Goal: Use online tool/utility: Utilize a website feature to perform a specific function

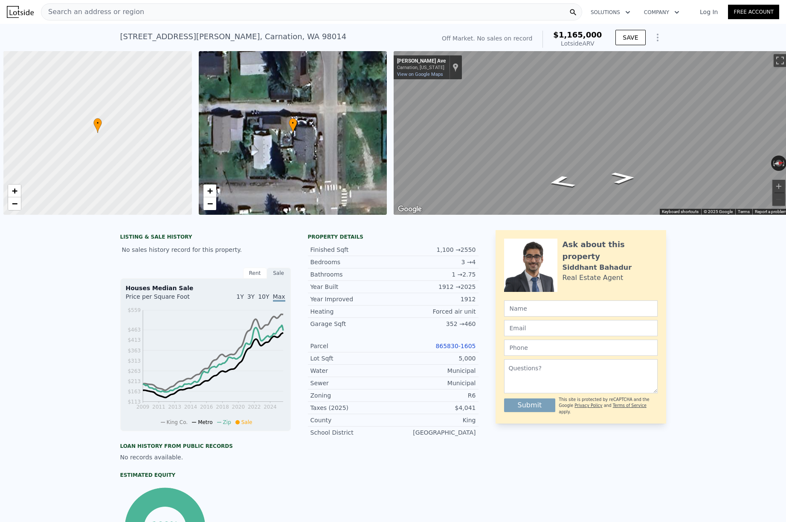
scroll to position [0, 3]
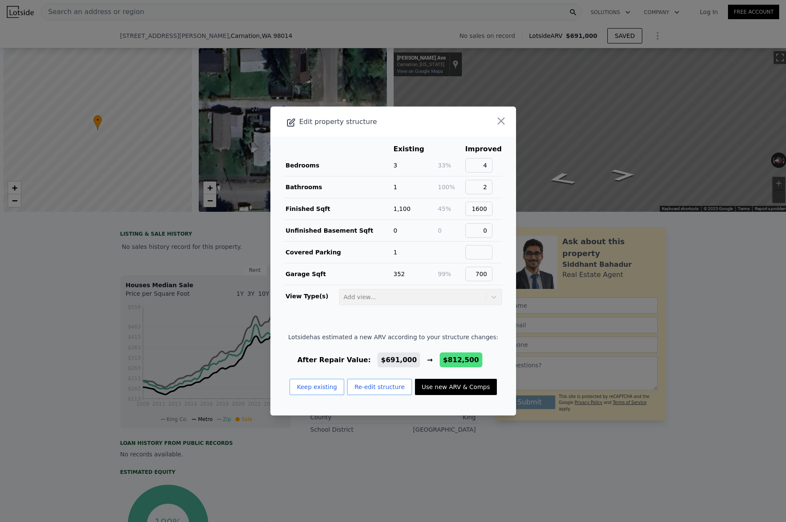
scroll to position [0, 3]
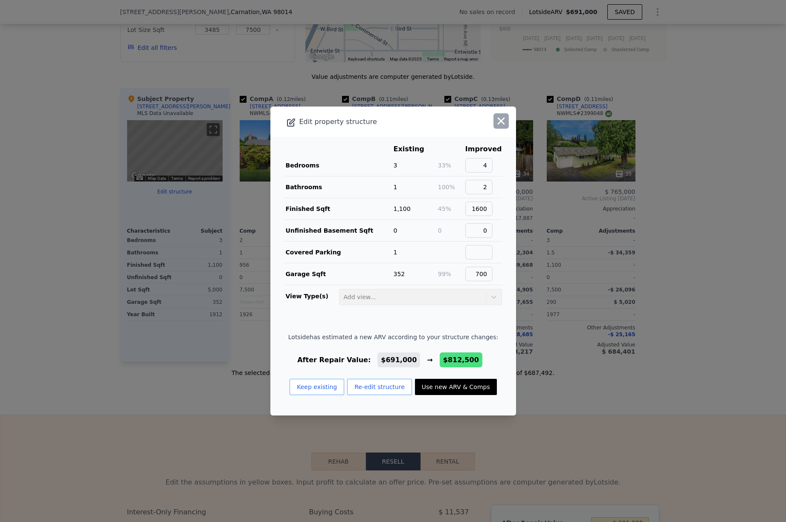
click at [506, 122] on icon "button" at bounding box center [501, 121] width 12 height 12
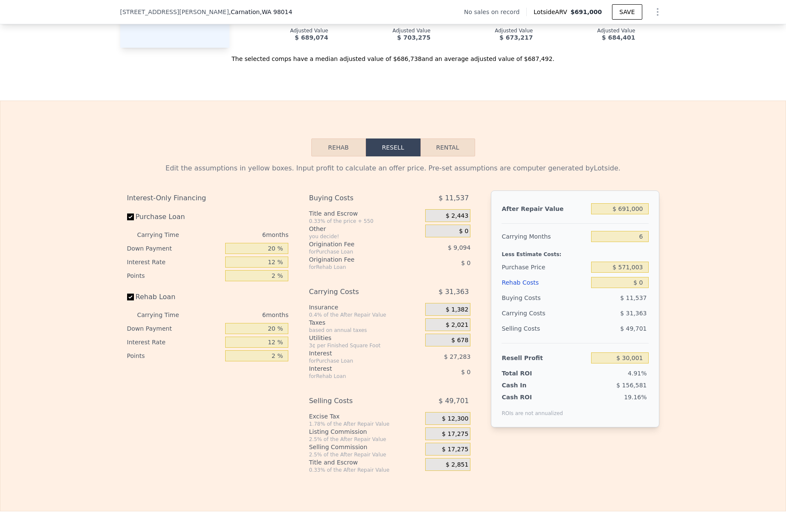
scroll to position [1050, 0]
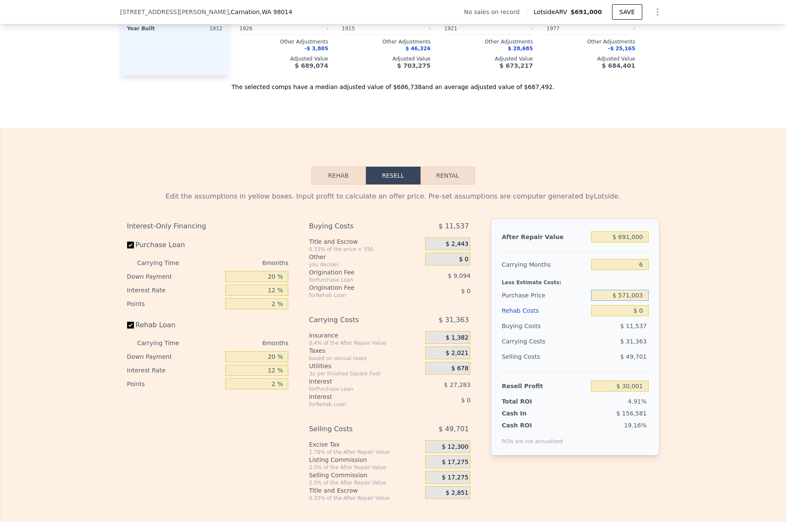
drag, startPoint x: 620, startPoint y: 296, endPoint x: 659, endPoint y: 297, distance: 39.7
click at [659, 297] on div "Edit the assumptions in yellow boxes. Input profit to calculate an offer price.…" at bounding box center [393, 343] width 546 height 317
drag, startPoint x: 612, startPoint y: 296, endPoint x: 677, endPoint y: 294, distance: 65.7
click at [677, 294] on div "Edit the assumptions in yellow boxes. Input profit to calculate an offer price.…" at bounding box center [392, 343] width 785 height 317
drag, startPoint x: 644, startPoint y: 295, endPoint x: 613, endPoint y: 295, distance: 30.7
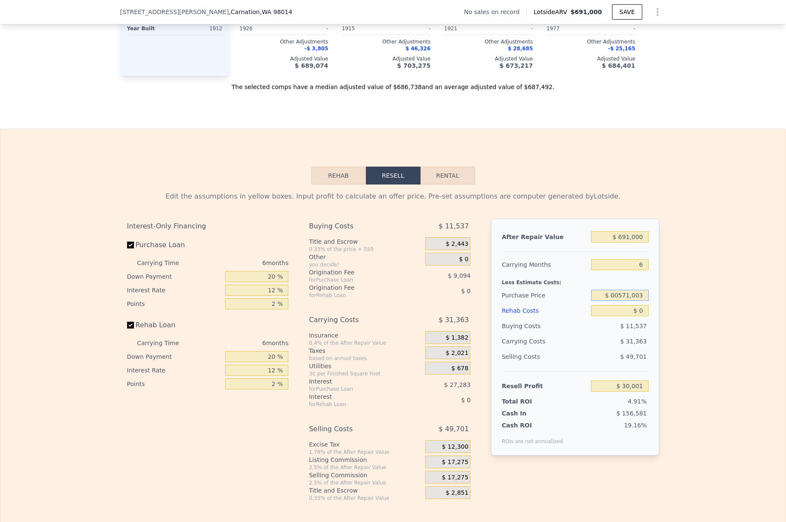
click at [612, 295] on input "$ 00571,003" at bounding box center [619, 295] width 57 height 11
type input "$ 00571,003"
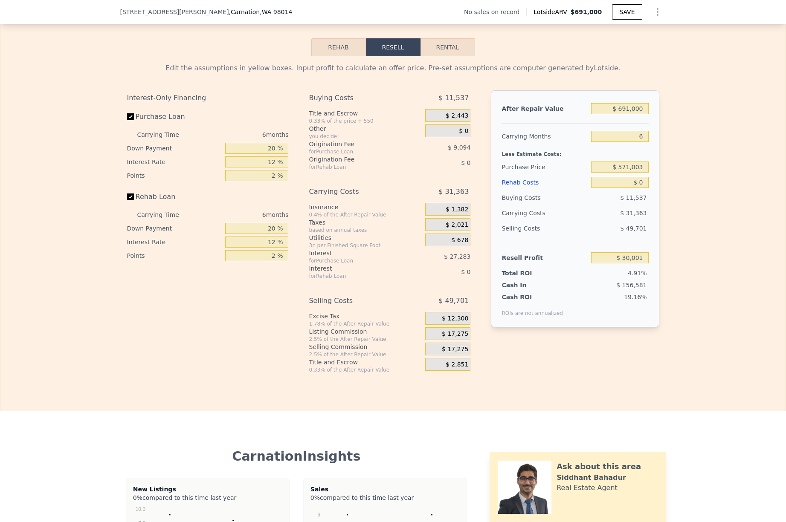
scroll to position [1181, 0]
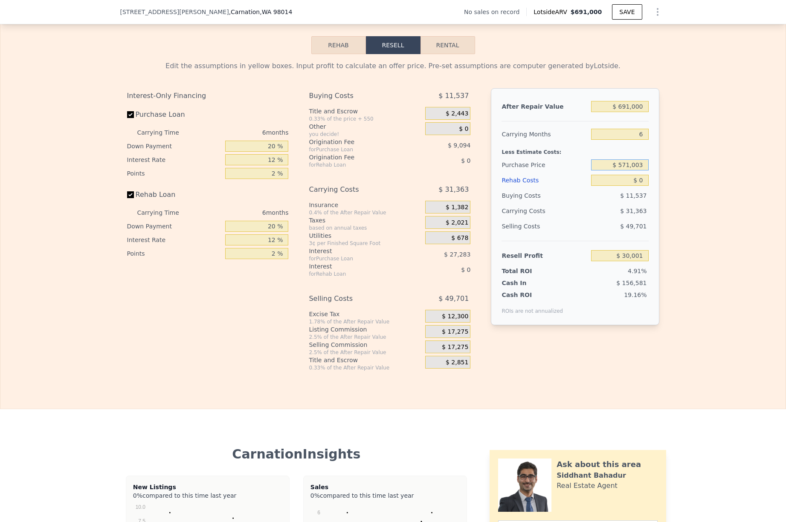
drag, startPoint x: 621, startPoint y: 166, endPoint x: 653, endPoint y: 167, distance: 31.1
click at [653, 167] on div "After Repair Value $ 691,000 Carrying Months 6 Less Estimate Costs: Purchase Pr…" at bounding box center [575, 206] width 168 height 237
type input "$ 400,000"
type input "$ 209,736"
click at [688, 157] on div "Edit the assumptions in yellow boxes. Input profit to calculate an offer price.…" at bounding box center [392, 212] width 785 height 317
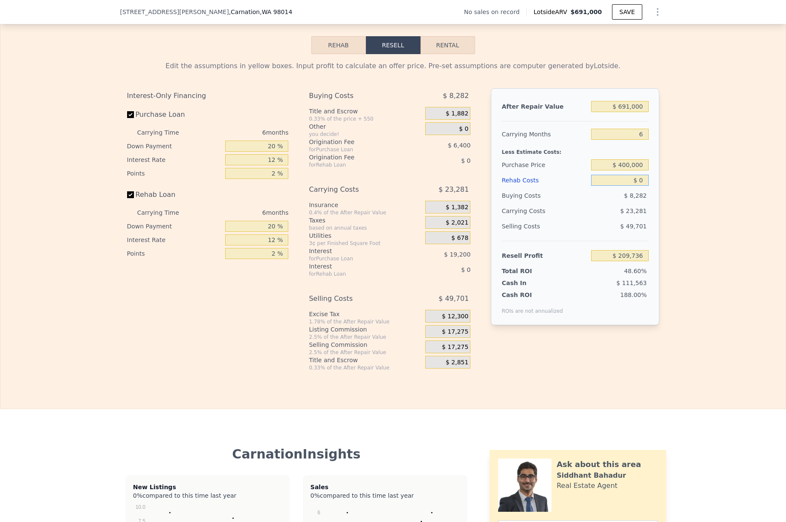
click at [646, 181] on input "$ 0" at bounding box center [619, 180] width 57 height 11
drag, startPoint x: 638, startPoint y: 180, endPoint x: 667, endPoint y: 180, distance: 28.1
click at [667, 180] on div "Edit the assumptions in yellow boxes. Input profit to calculate an offer price.…" at bounding box center [392, 212] width 785 height 317
type input "$ 1"
type input "$ 209,735"
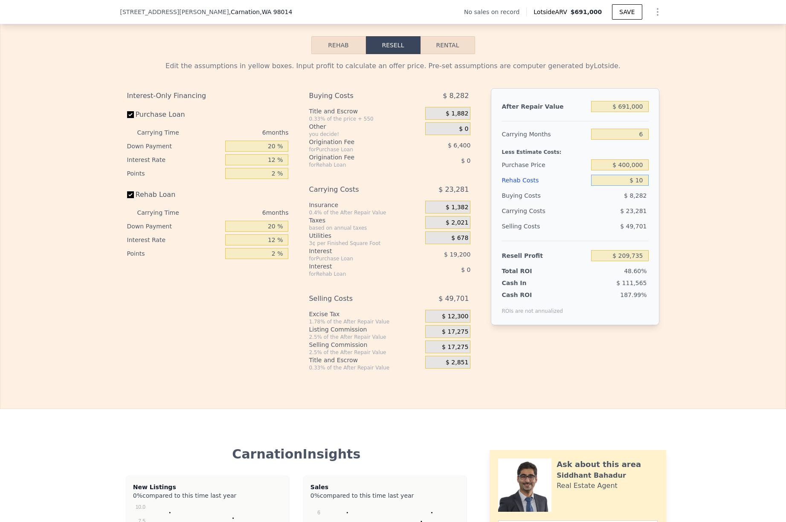
type input "$ 100"
type input "$ 209,628"
type input "$ 10,000"
type input "$ 199,096"
type input "$ 100,000"
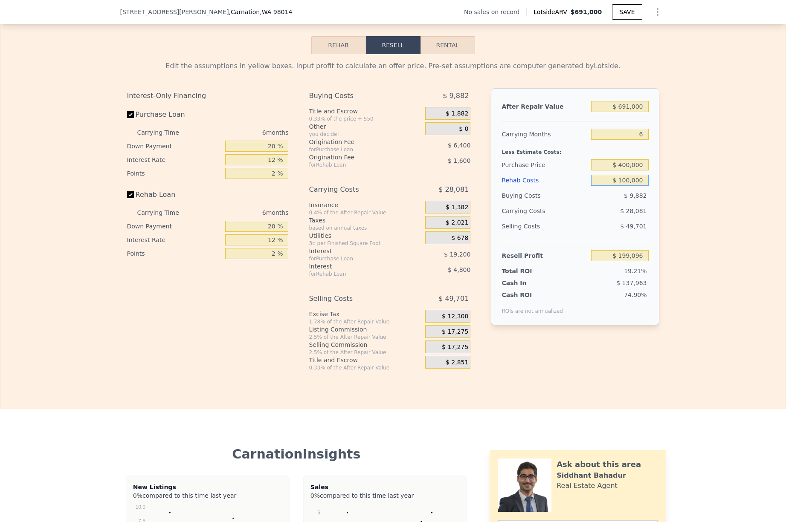
type input "$ 103,336"
click at [273, 160] on input "12 %" at bounding box center [256, 159] width 63 height 11
type input "11 %"
type input "$ 104,938"
type input "11 %"
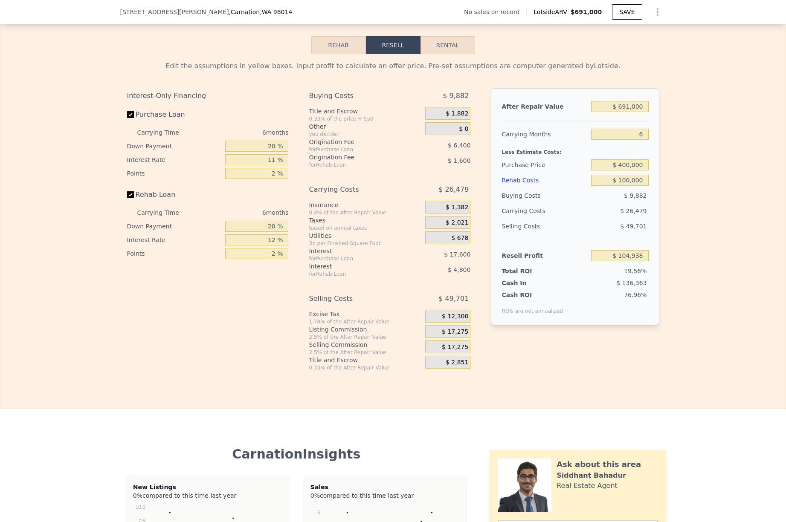
click at [274, 193] on div "Rehab Loan" at bounding box center [208, 196] width 162 height 19
drag, startPoint x: 275, startPoint y: 172, endPoint x: 264, endPoint y: 172, distance: 10.7
click at [264, 172] on input "2 %" at bounding box center [256, 173] width 63 height 11
type input "0 %"
type input "$ 111,338"
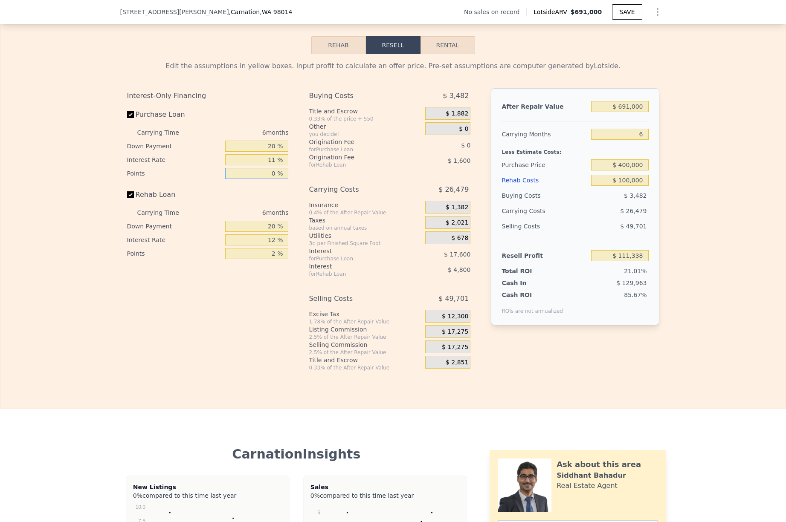
type input "0 %"
click at [274, 198] on div "Rehab Loan" at bounding box center [208, 196] width 162 height 19
click at [130, 193] on input "Rehab Loan" at bounding box center [130, 194] width 7 height 7
checkbox input "false"
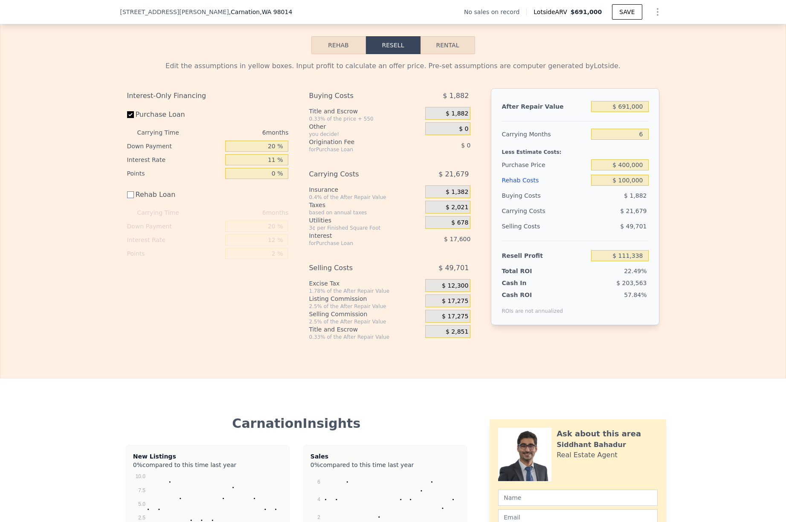
type input "$ 117,738"
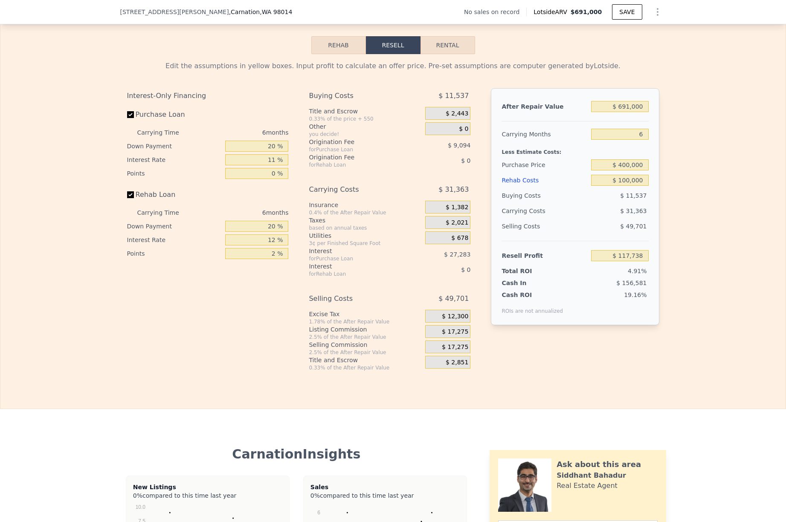
checkbox input "true"
type input "$ 0"
type input "$ 30,001"
drag, startPoint x: 638, startPoint y: 182, endPoint x: 665, endPoint y: 182, distance: 27.7
click at [665, 182] on div "Edit the assumptions in yellow boxes. Input profit to calculate an offer price.…" at bounding box center [393, 212] width 546 height 317
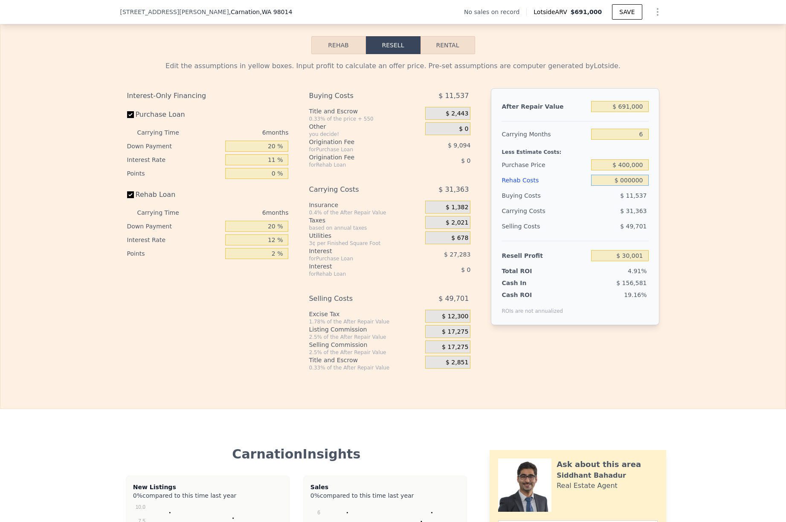
click at [620, 182] on input "$ 000000" at bounding box center [619, 180] width 57 height 11
type input "$ 000000"
